Goal: Information Seeking & Learning: Find specific fact

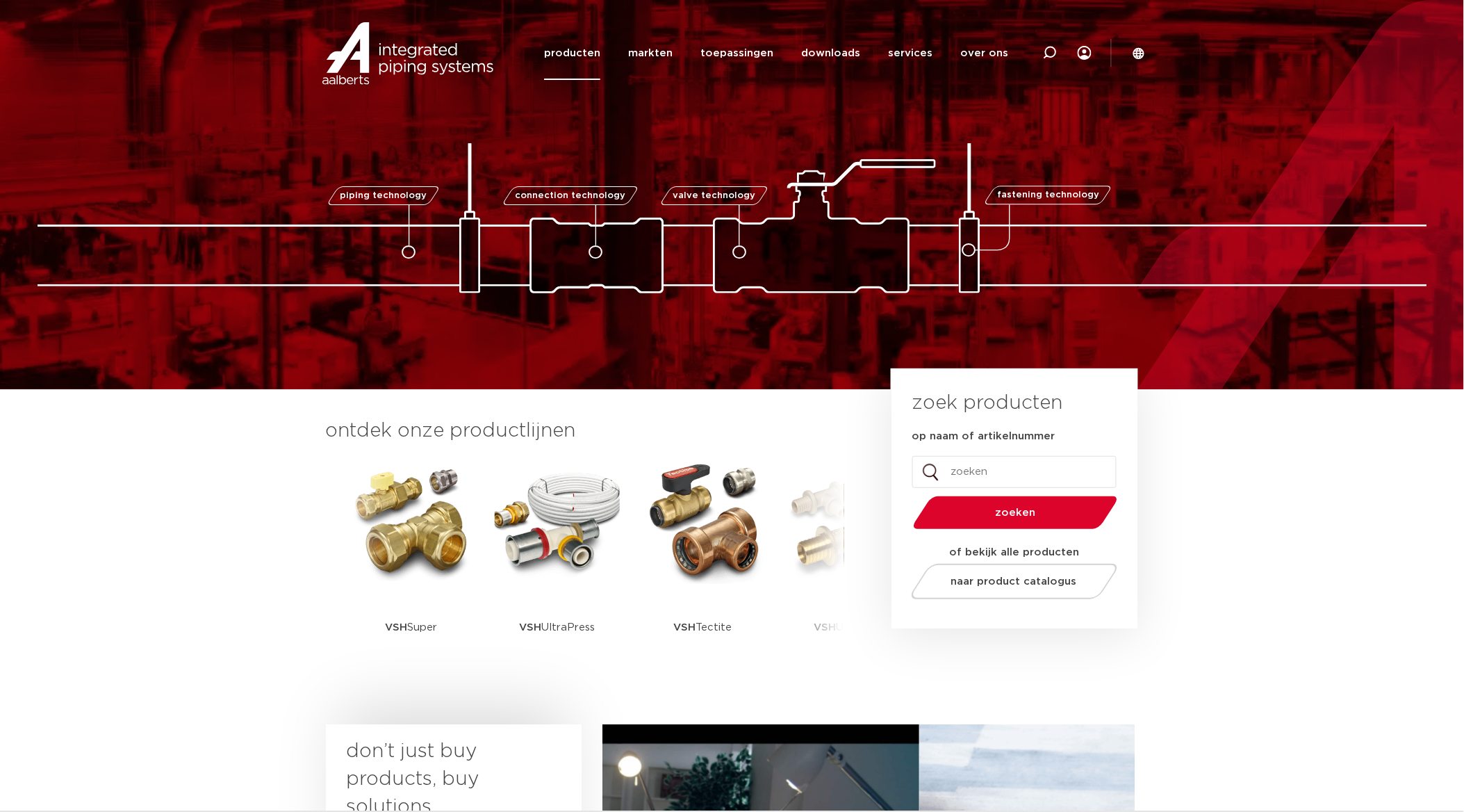
click at [595, 56] on link "producten" at bounding box center [572, 54] width 57 height 54
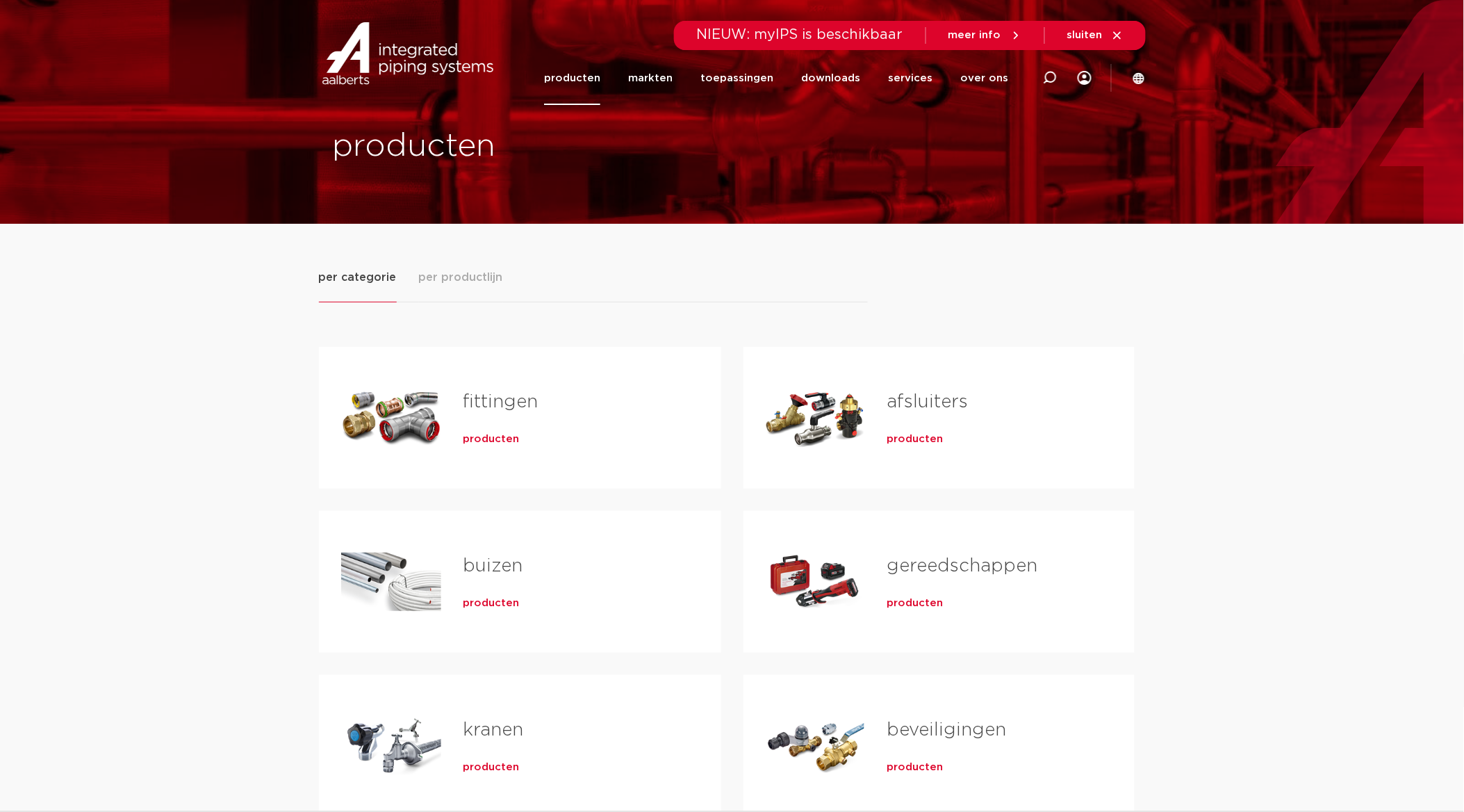
click at [454, 272] on span "per productlijn" at bounding box center [461, 277] width 84 height 17
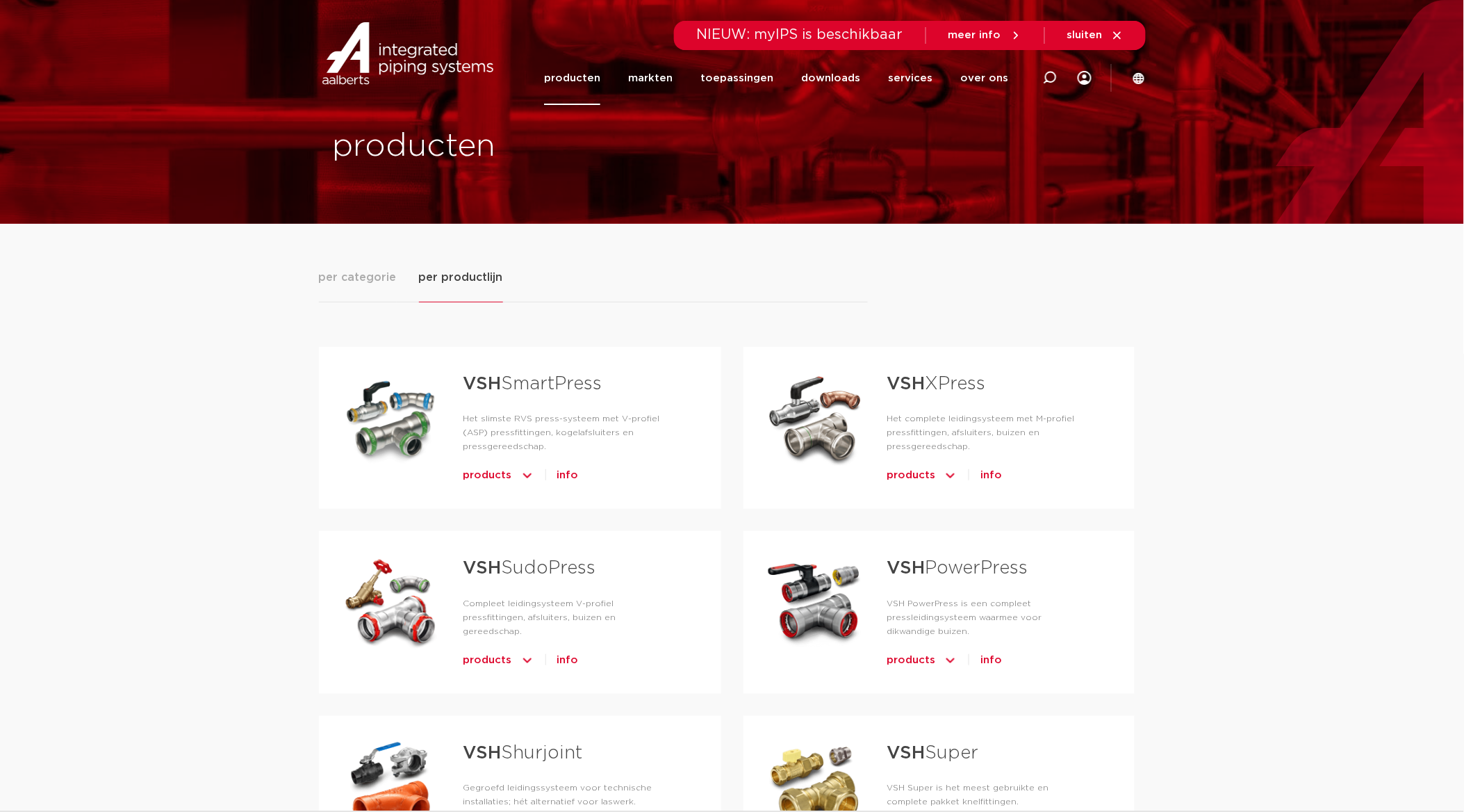
click at [498, 464] on span "products" at bounding box center [488, 475] width 49 height 22
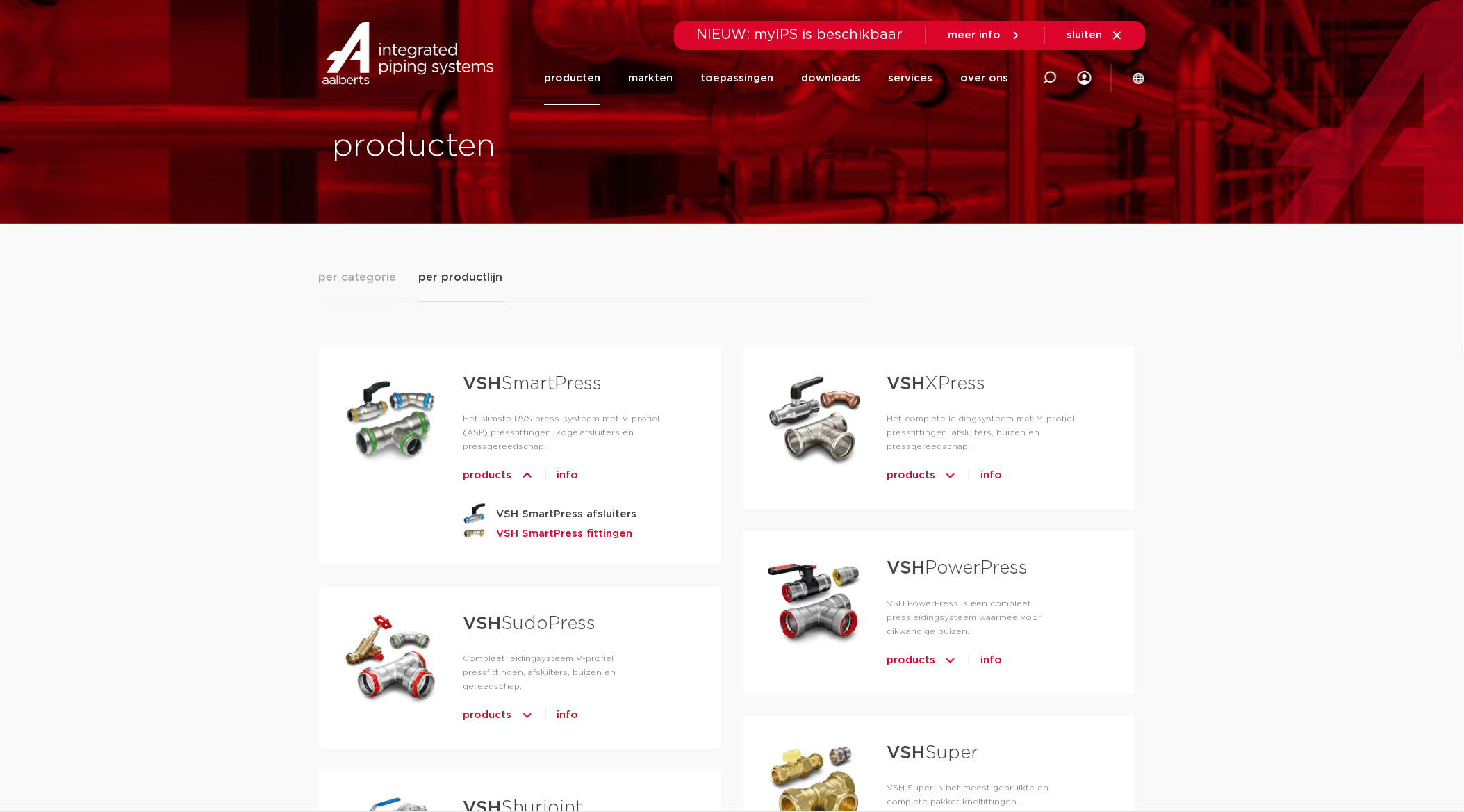
click at [545, 524] on strong "VSH SmartPress fittingen" at bounding box center [564, 532] width 136 height 17
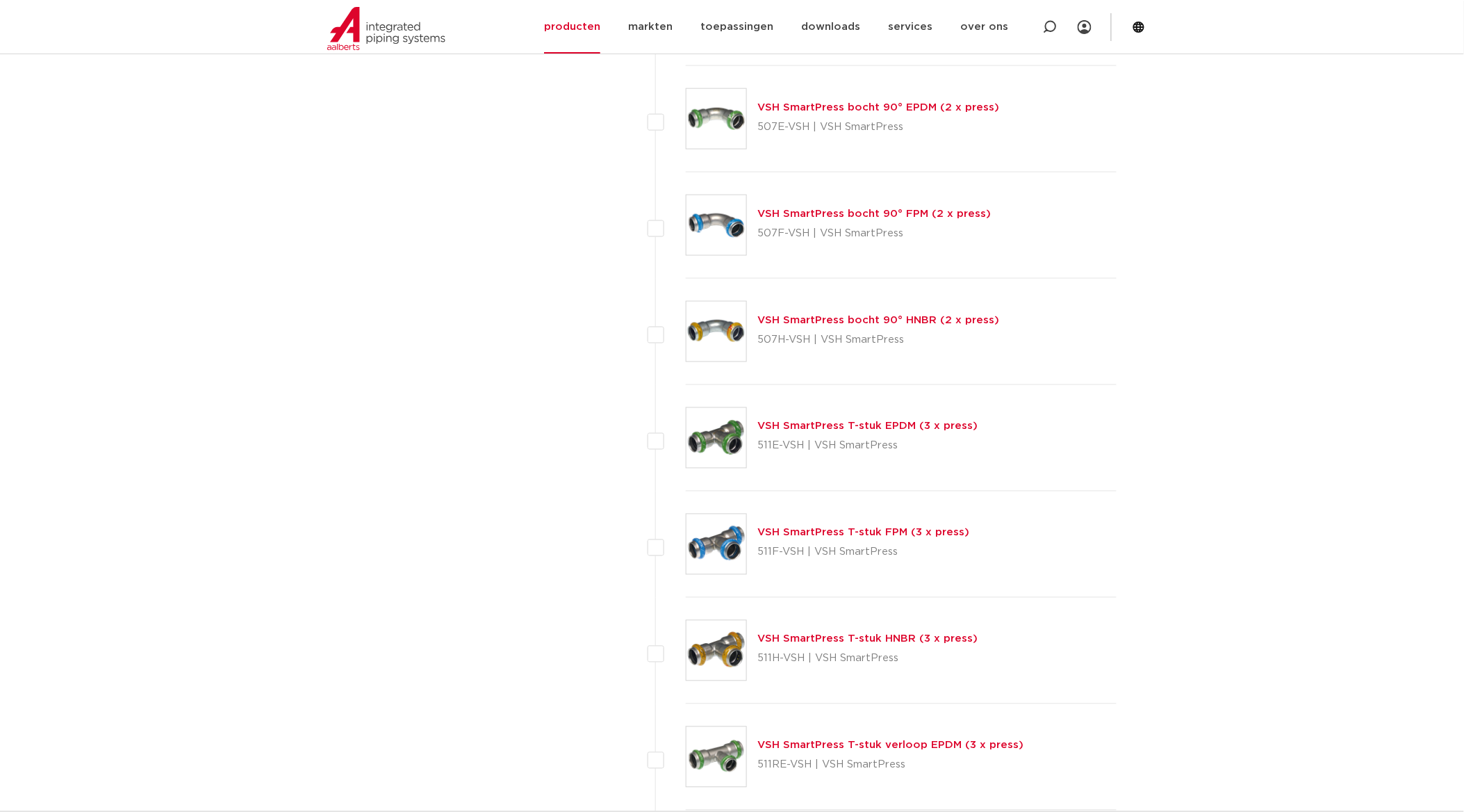
scroll to position [2505, 0]
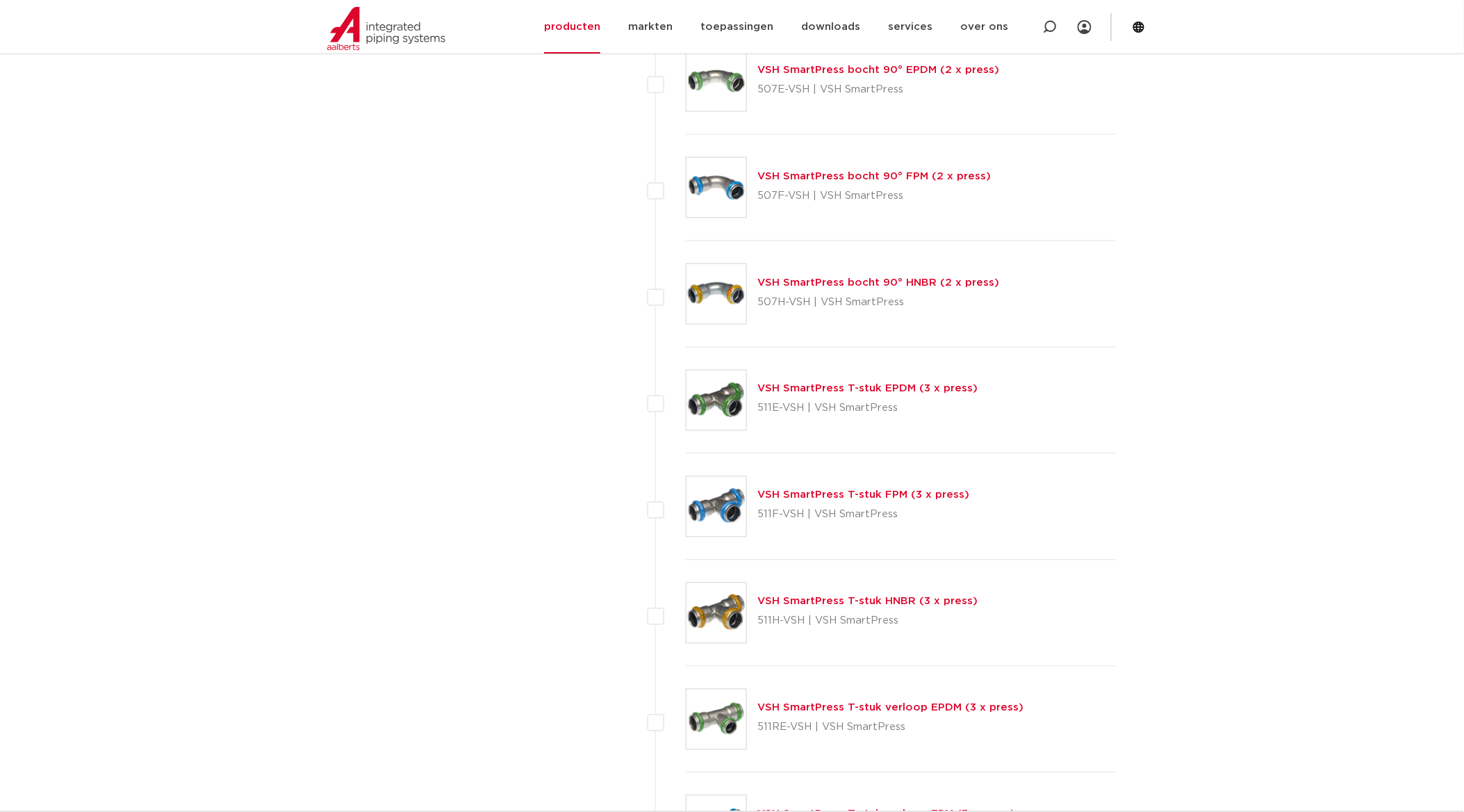
click at [885, 707] on link "VSH SmartPress T-stuk verloop EPDM (3 x press)" at bounding box center [891, 708] width 266 height 10
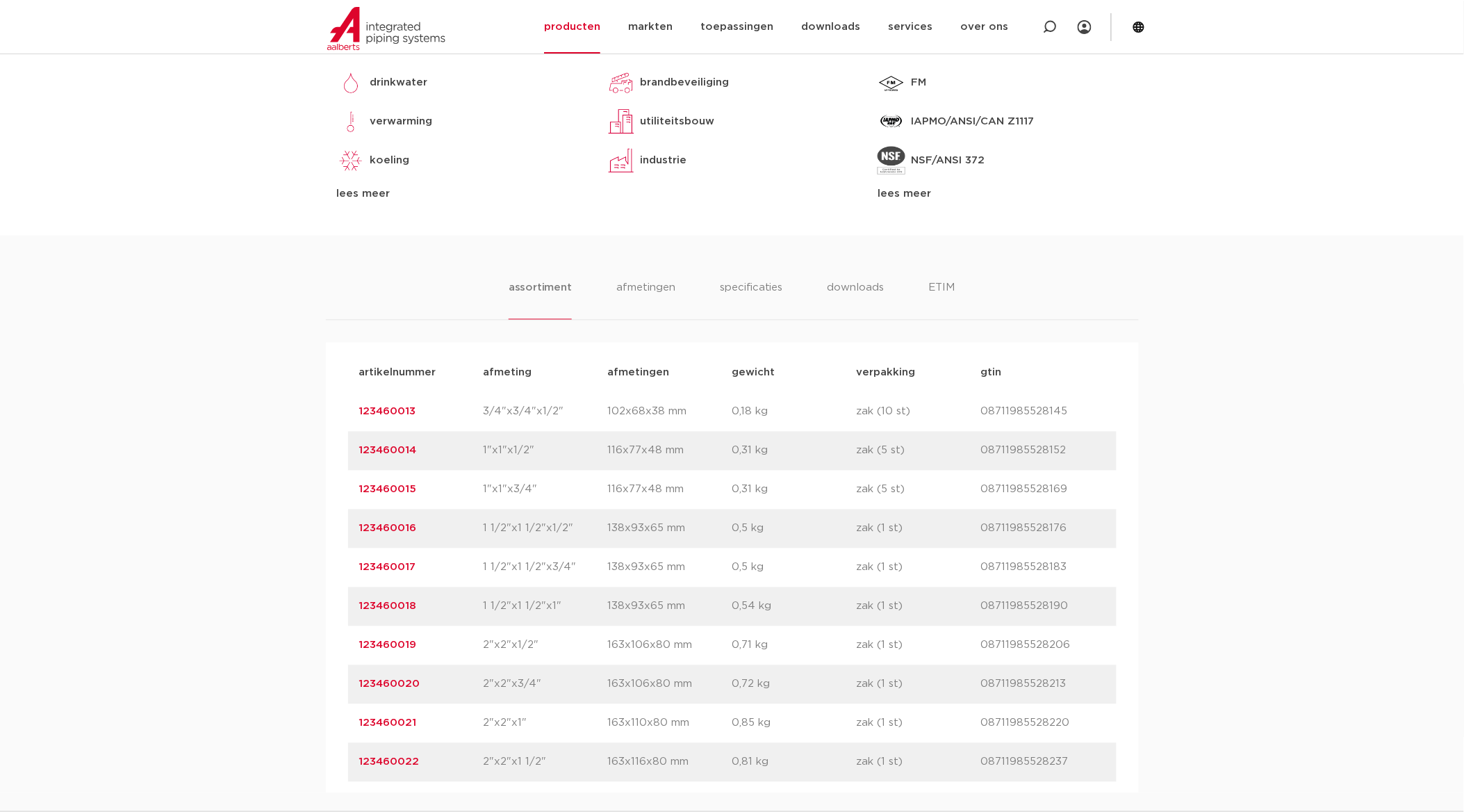
scroll to position [772, 0]
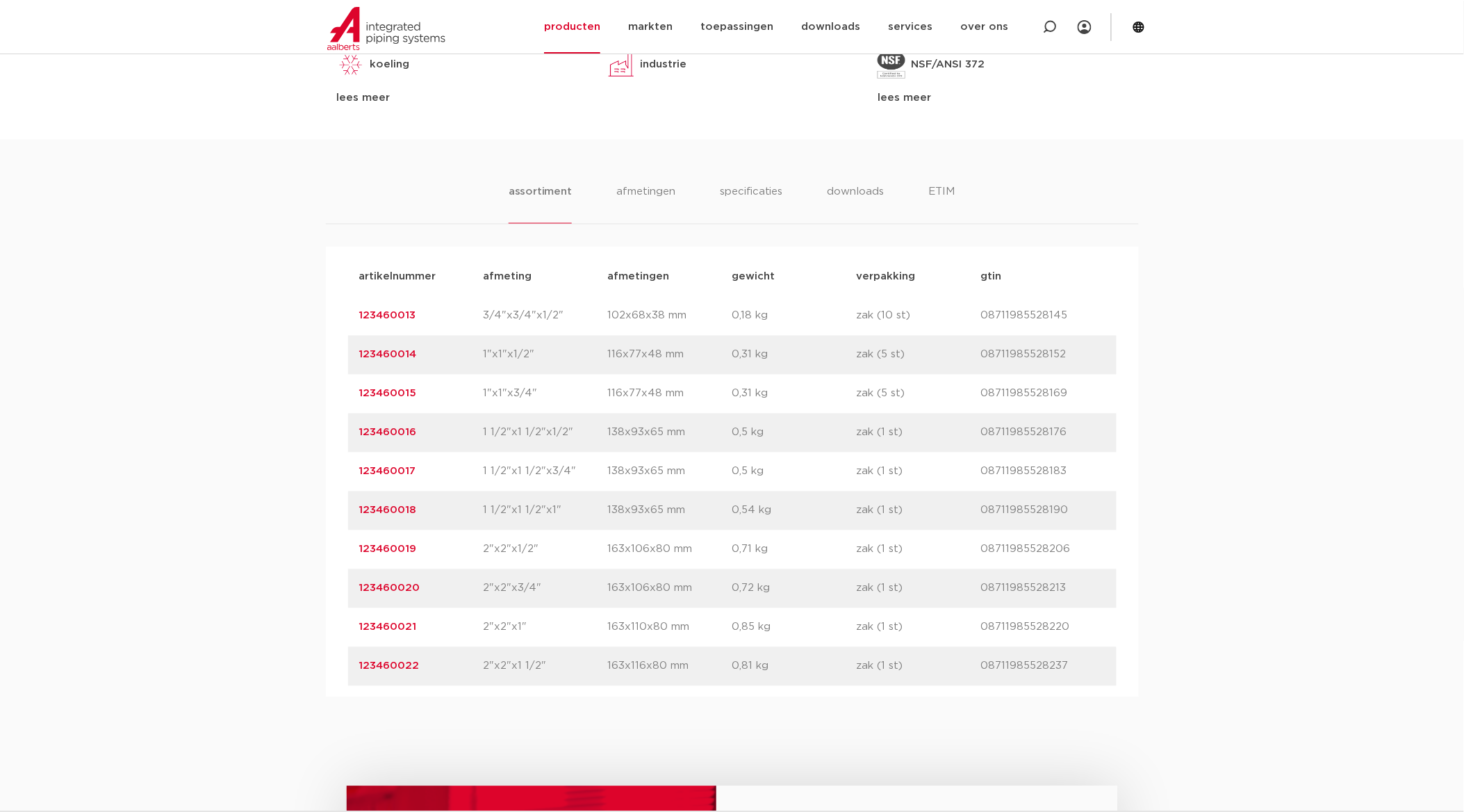
click at [400, 470] on link "123460017" at bounding box center [387, 472] width 57 height 10
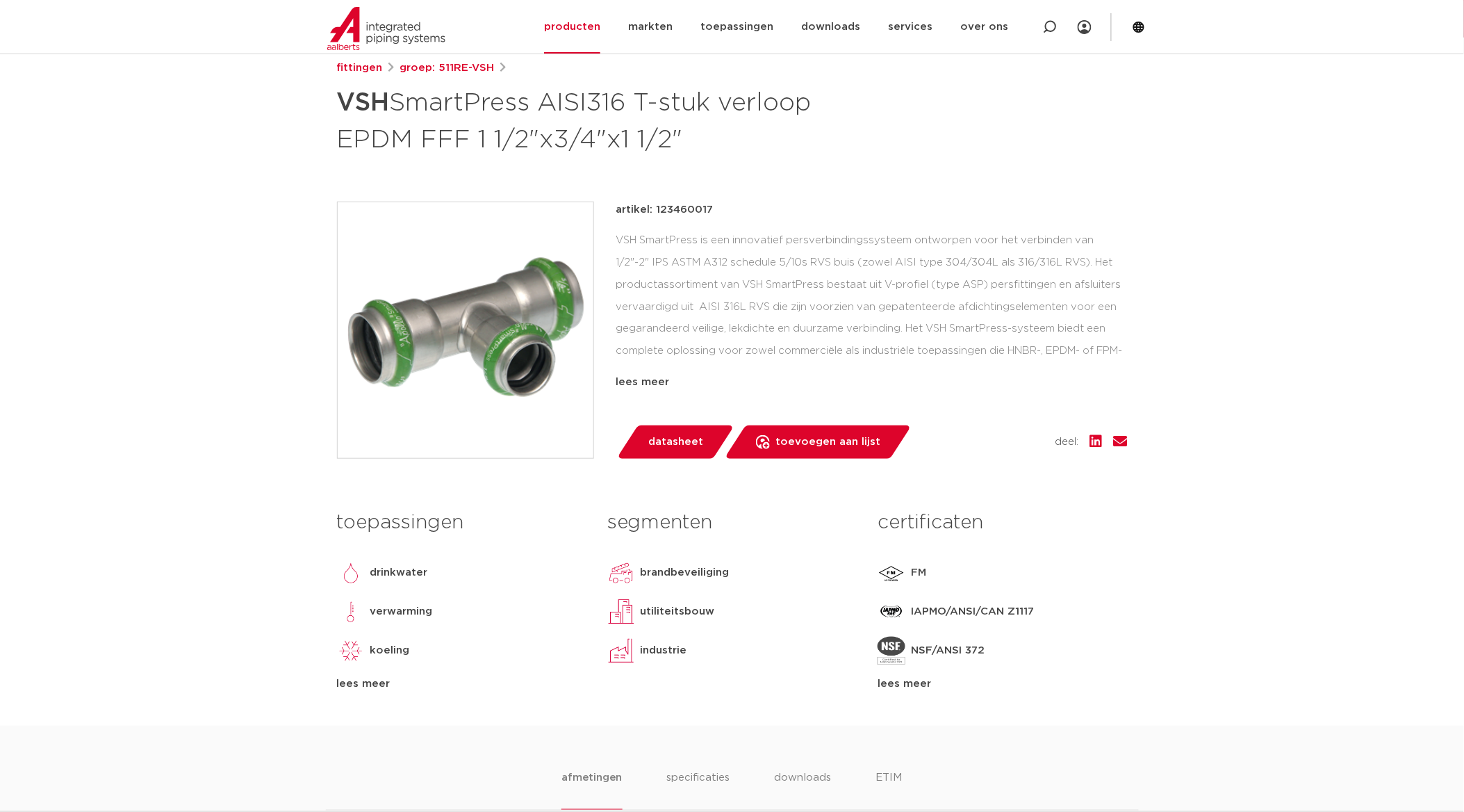
scroll to position [154, 0]
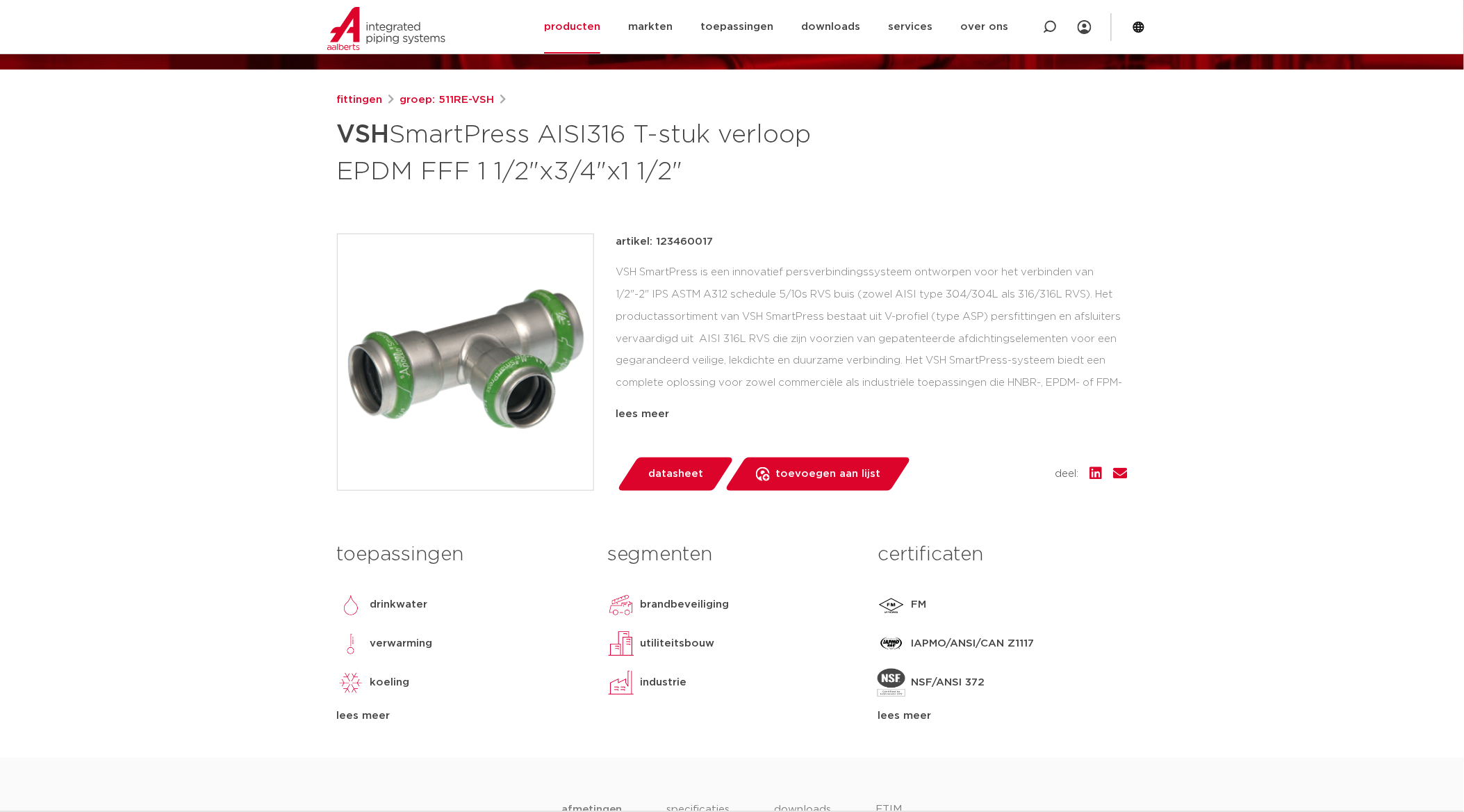
drag, startPoint x: 657, startPoint y: 244, endPoint x: 734, endPoint y: 229, distance: 78.4
click at [734, 229] on div "fittingen groep: 511RE-VSH VSH SmartPress AISI316 T-stuk verloop EPDM FFF 1 1/2…" at bounding box center [732, 424] width 813 height 666
copy p "123460017"
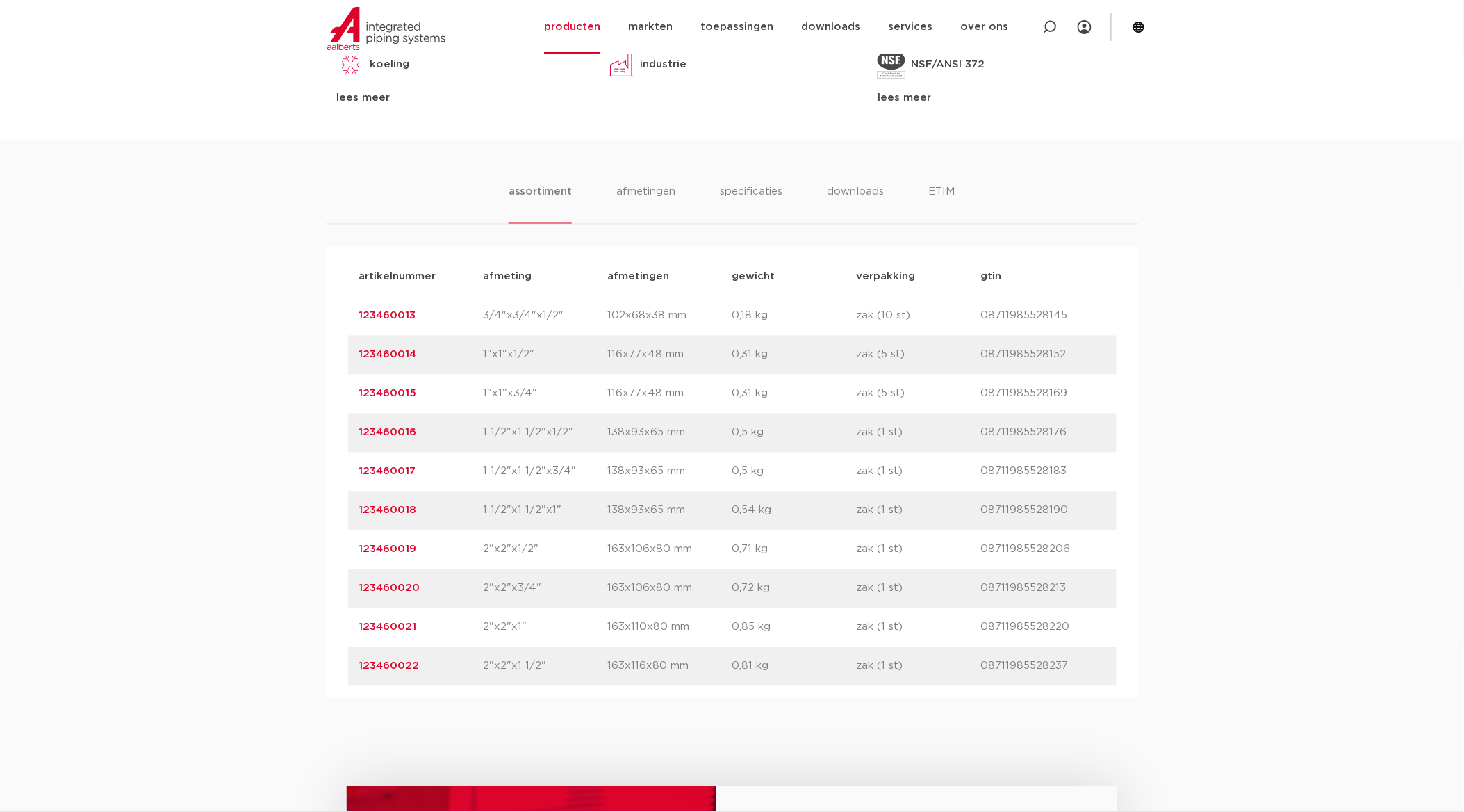
click at [388, 351] on link "123460014" at bounding box center [388, 354] width 58 height 10
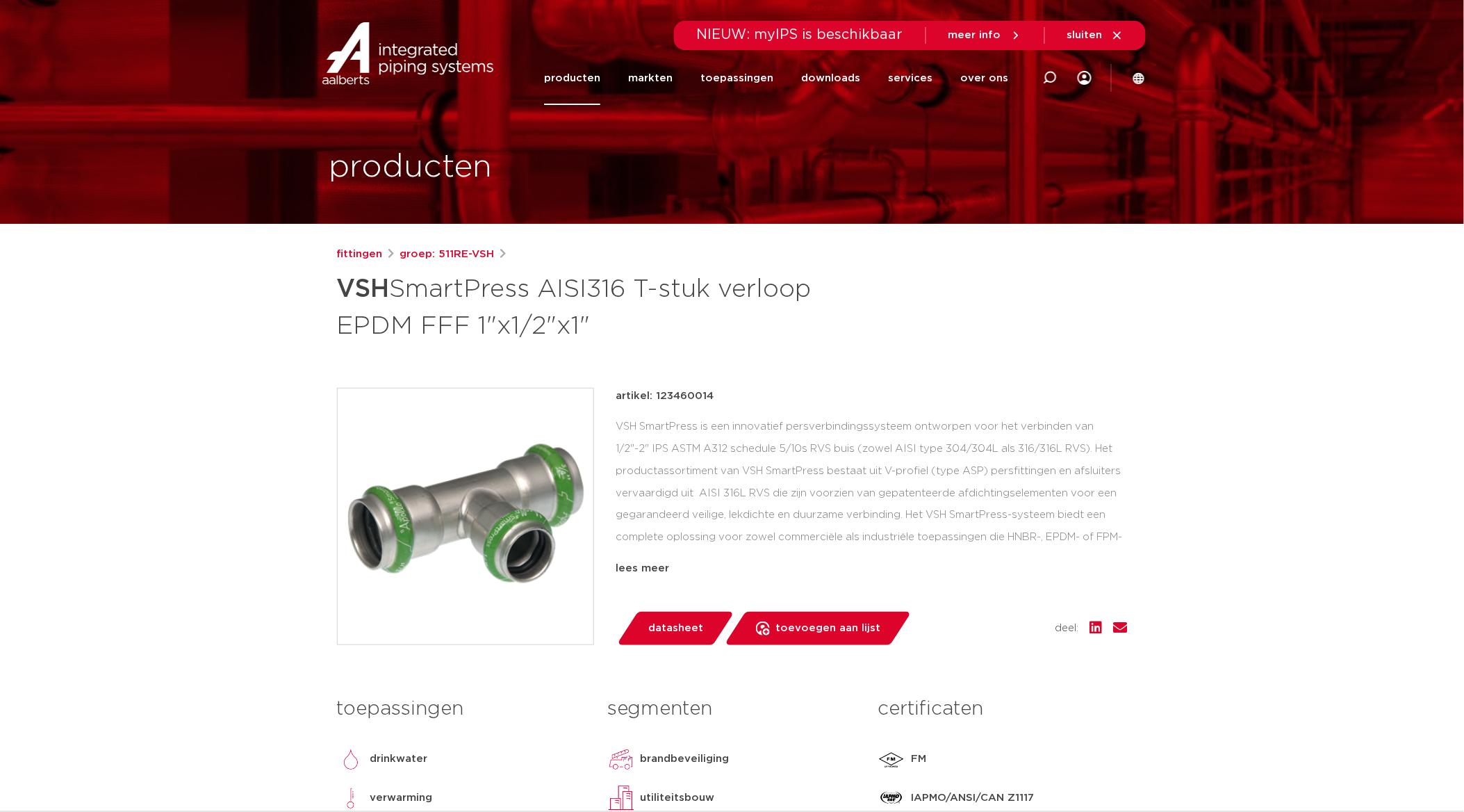
drag, startPoint x: 653, startPoint y: 393, endPoint x: 737, endPoint y: 400, distance: 84.3
click at [737, 400] on div "artikel: 123460014" at bounding box center [872, 396] width 512 height 17
copy p "123460014"
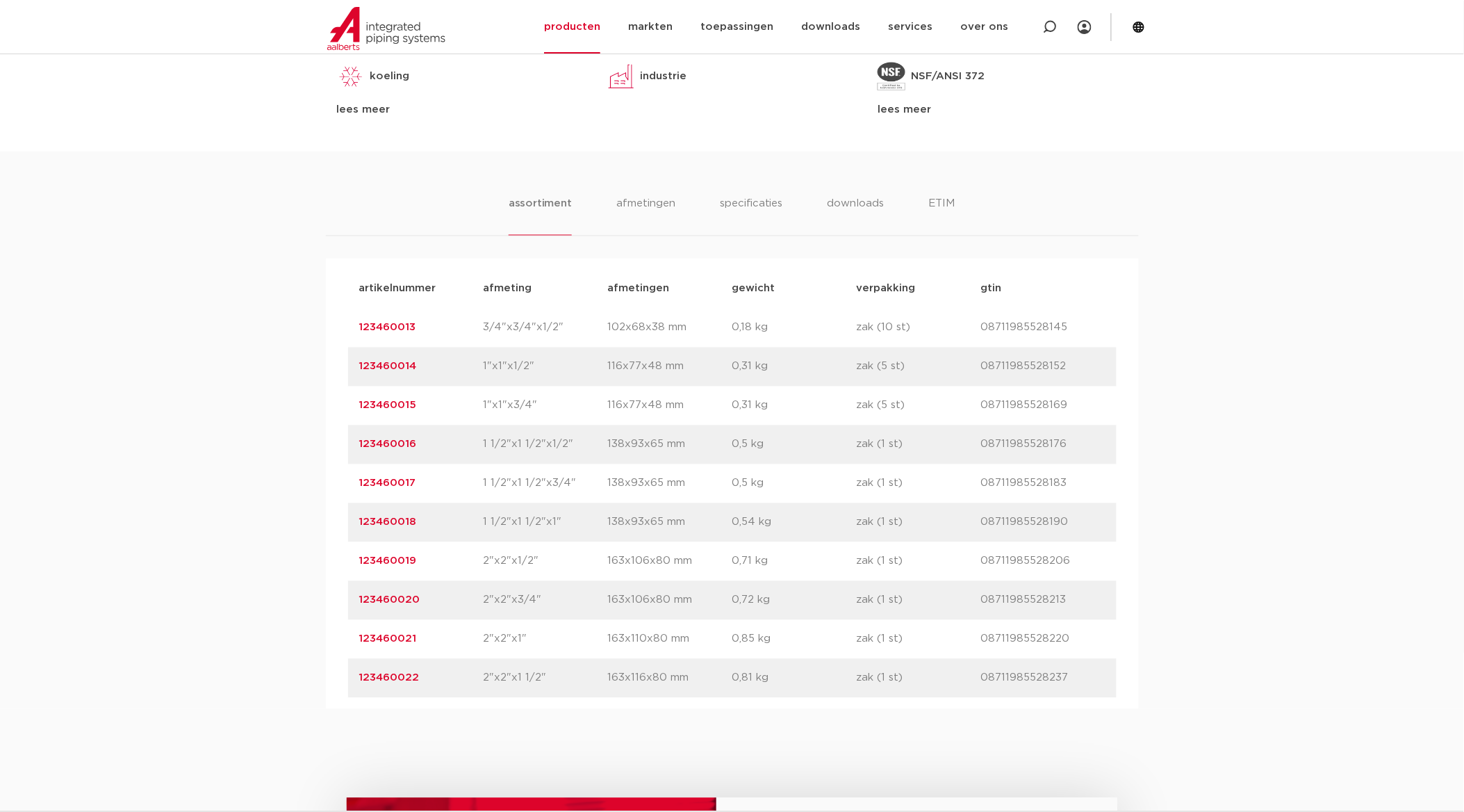
scroll to position [772, 0]
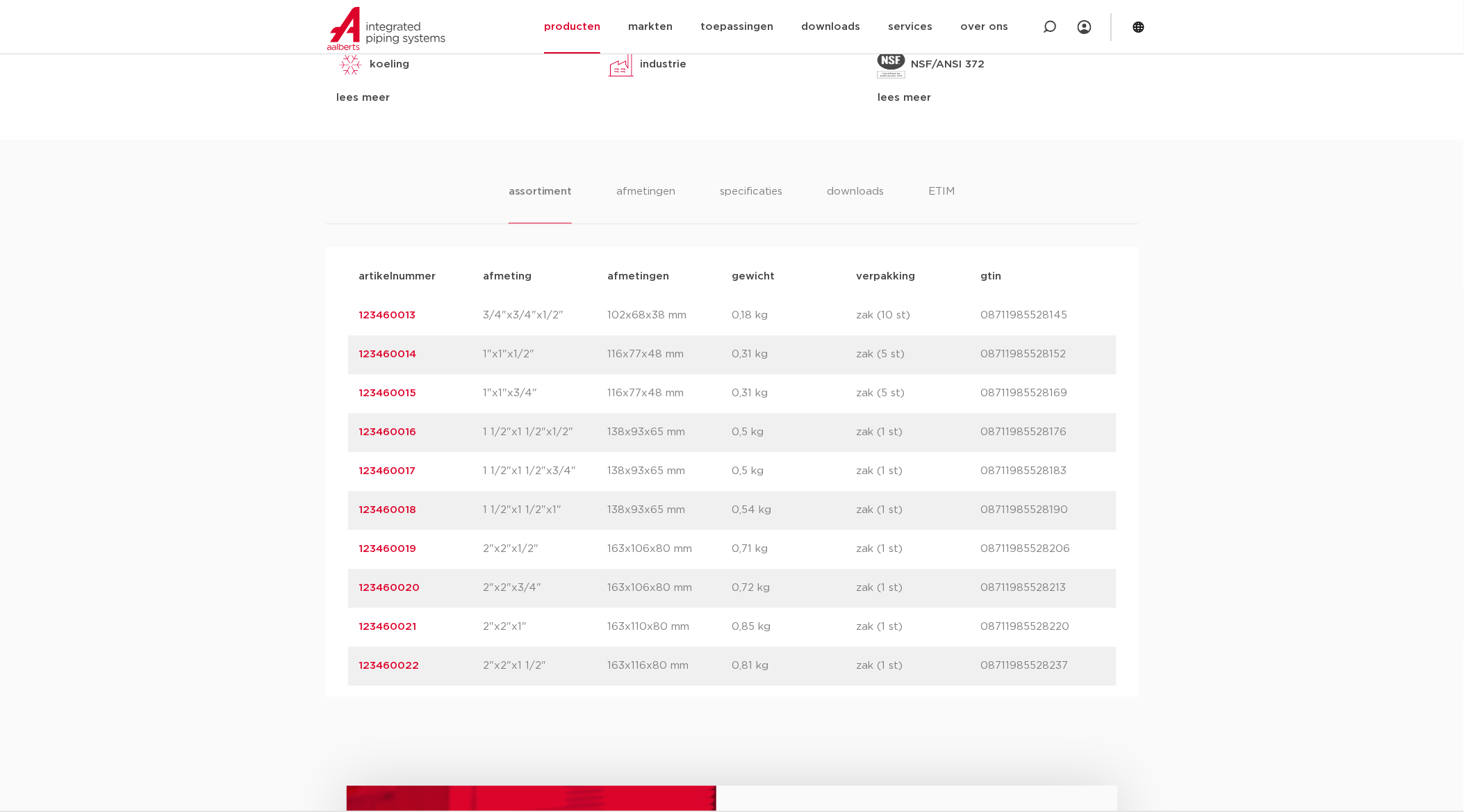
click at [404, 437] on link "123460016" at bounding box center [388, 432] width 58 height 10
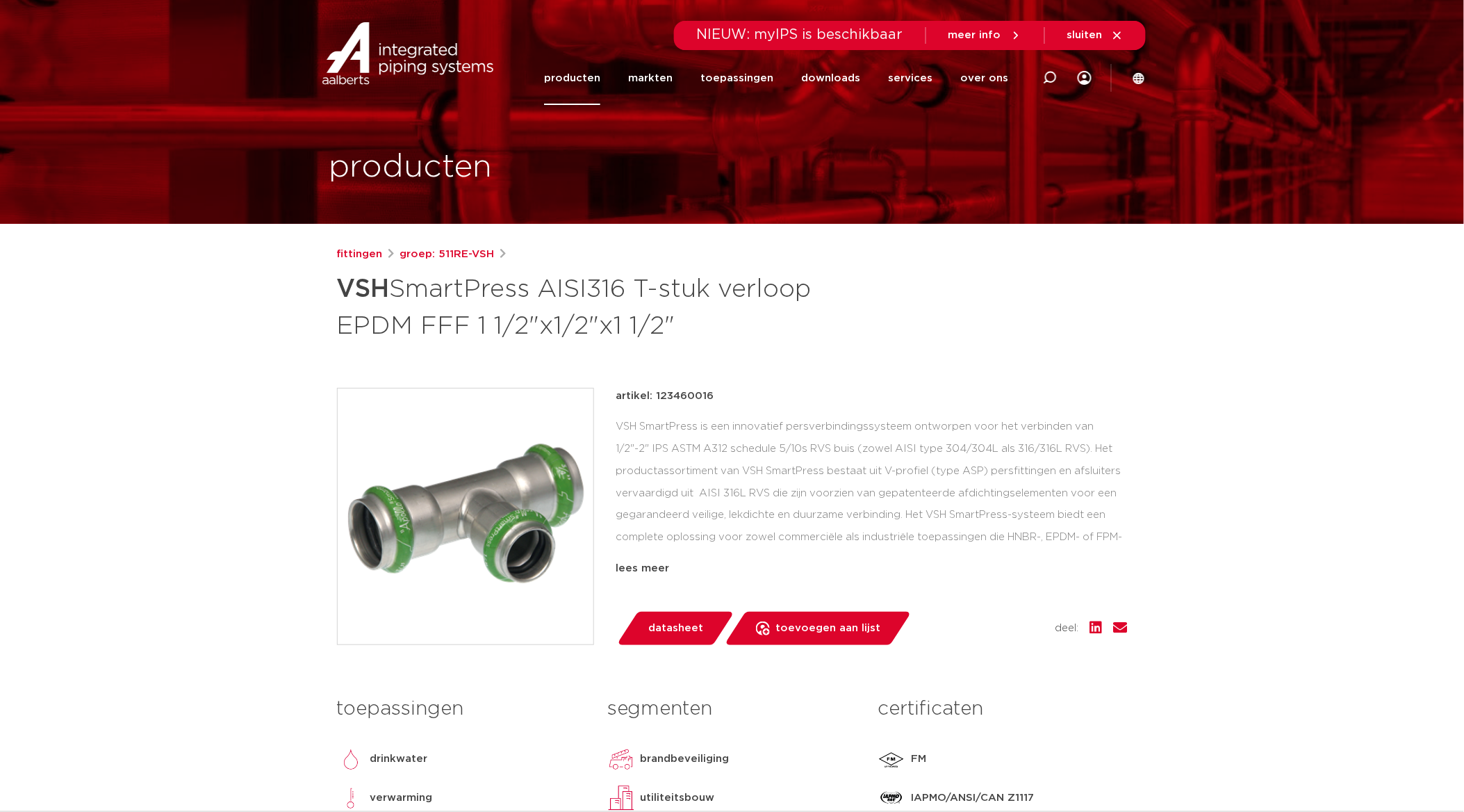
drag, startPoint x: 655, startPoint y: 394, endPoint x: 725, endPoint y: 390, distance: 70.1
click at [725, 390] on div "artikel: 123460016" at bounding box center [872, 396] width 512 height 17
copy p "123460016"
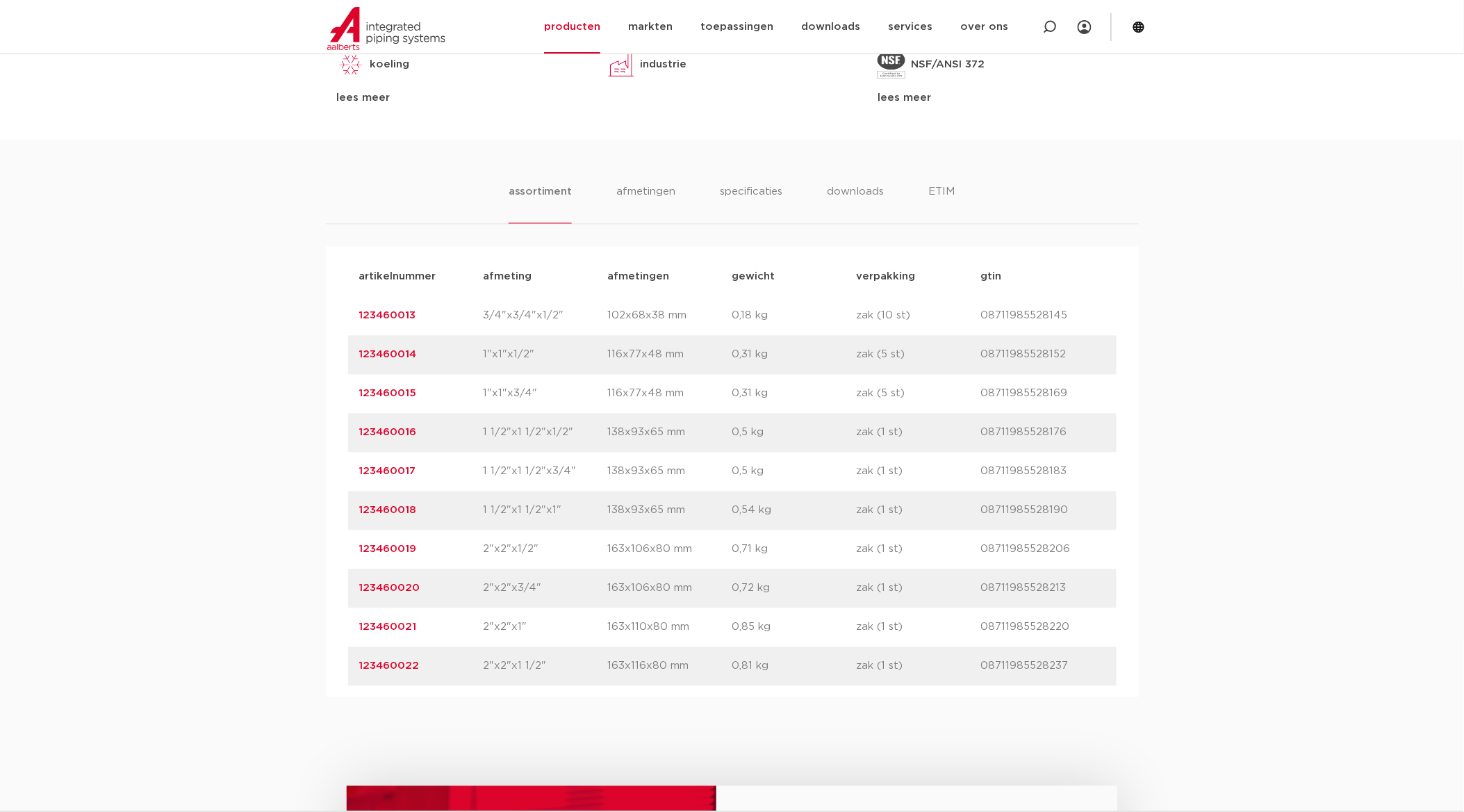
click at [398, 357] on link "123460014" at bounding box center [388, 354] width 58 height 10
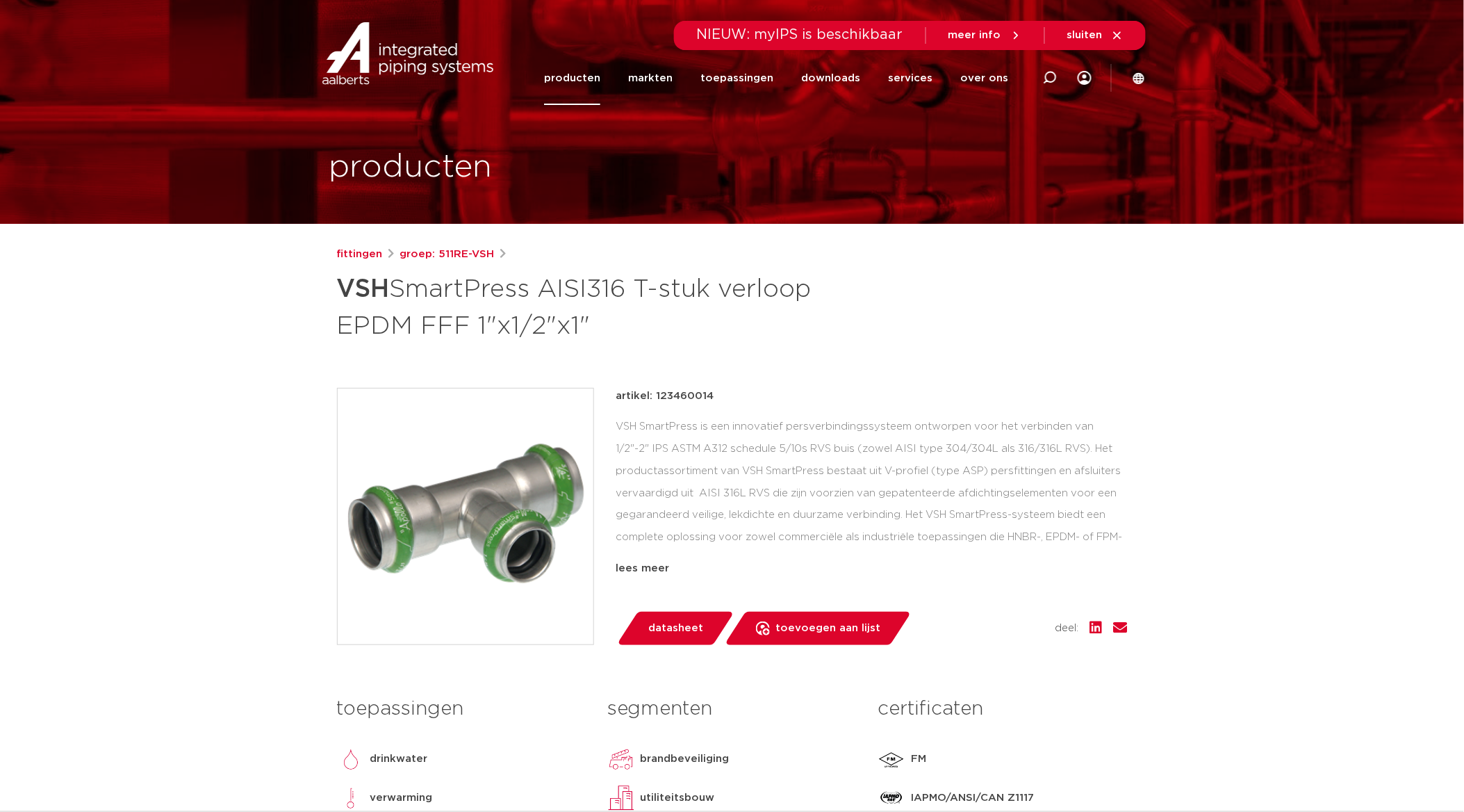
drag, startPoint x: 655, startPoint y: 394, endPoint x: 757, endPoint y: 386, distance: 102.3
click at [757, 386] on div "fittingen groep: 511RE-VSH VSH SmartPress AISI316 T-stuk verloop EPDM FFF 1"x1/…" at bounding box center [732, 578] width 813 height 666
copy p "123460014"
click at [1031, 324] on div "fittingen groep: 511RE-VSH VSH SmartPress AISI316 T-stuk verloop EPDM FFF 1"x1/…" at bounding box center [732, 295] width 791 height 98
click at [441, 253] on link "groep: 511RE-VSH" at bounding box center [447, 254] width 95 height 17
